Goal: Task Accomplishment & Management: Manage account settings

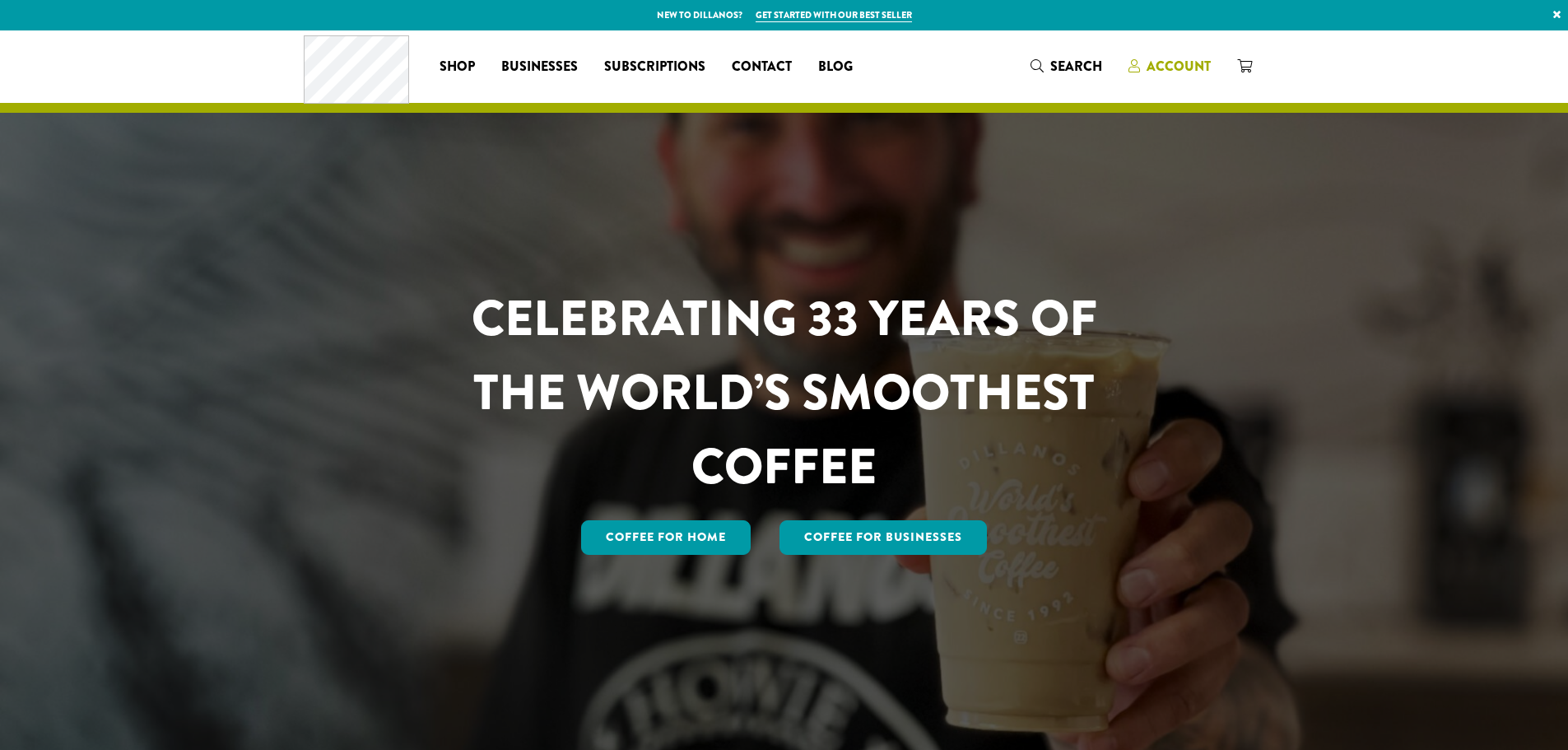
click at [1200, 67] on span "Account" at bounding box center [1179, 67] width 64 height 19
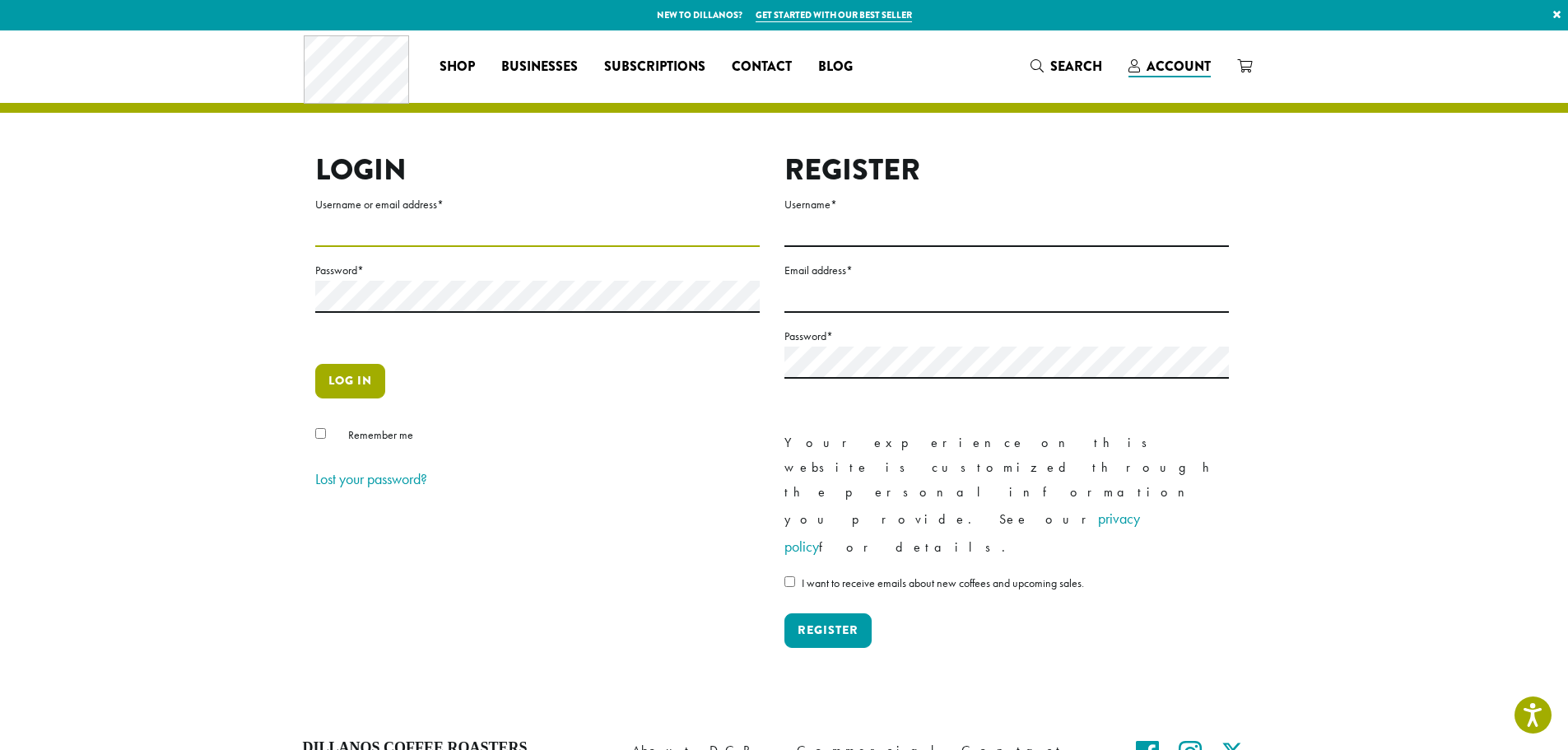
type input "**********"
click at [354, 371] on button "Log in" at bounding box center [351, 382] width 70 height 35
